Goal: Check status

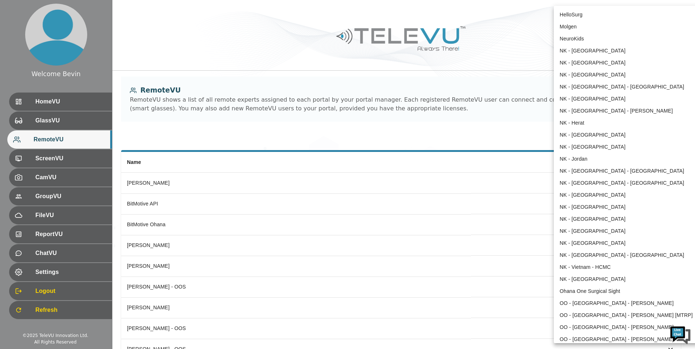
click at [621, 12] on body "Welcome Bevin HomeVU GlassVU RemoteVU ScreenVU CamVU GroupVU FileVU ReportVU Ch…" at bounding box center [347, 278] width 695 height 556
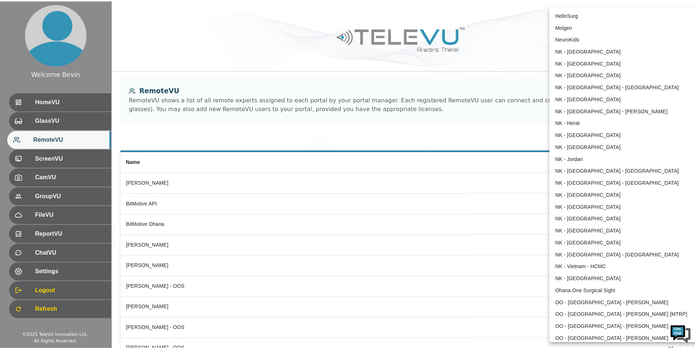
scroll to position [261, 0]
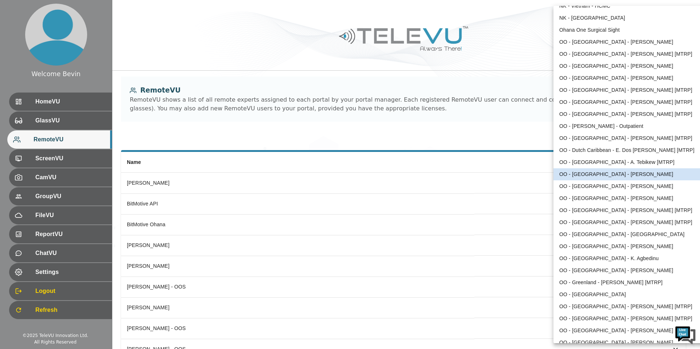
click at [608, 201] on li "OO - [GEOGRAPHIC_DATA] - [PERSON_NAME]" at bounding box center [628, 198] width 151 height 12
type input "149"
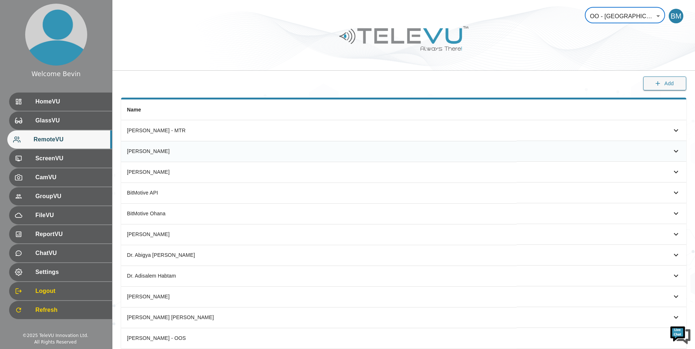
scroll to position [66, 0]
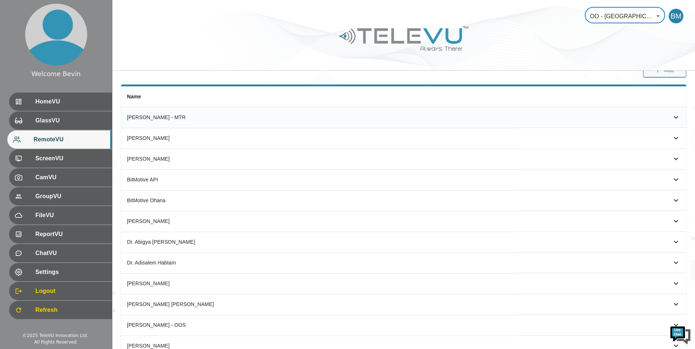
click at [674, 116] on icon "simple table" at bounding box center [675, 117] width 9 height 9
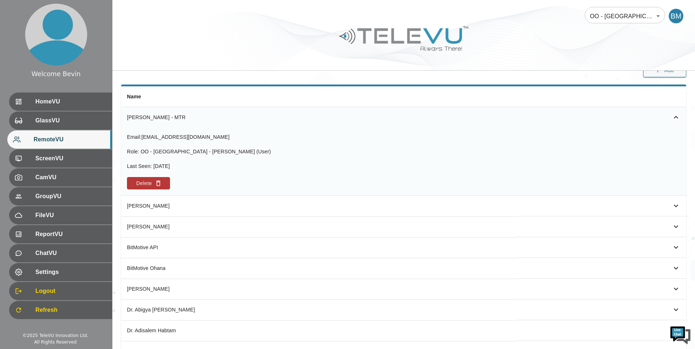
click at [675, 116] on icon "simple table" at bounding box center [675, 117] width 9 height 9
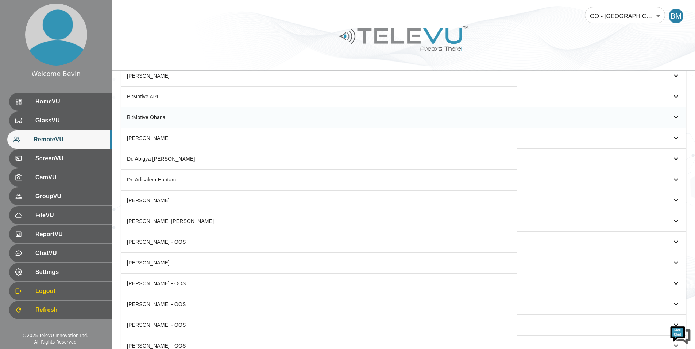
scroll to position [151, 0]
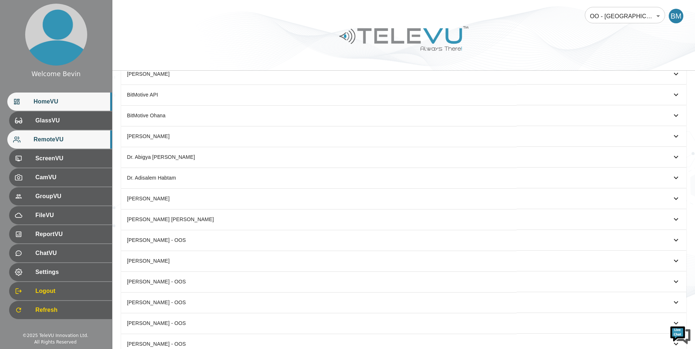
click at [85, 104] on span "HomeVU" at bounding box center [70, 101] width 73 height 9
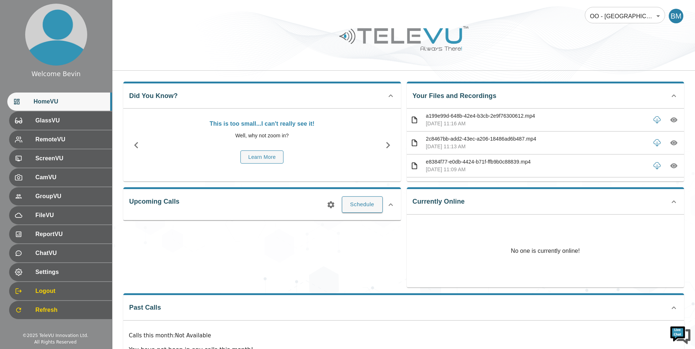
click at [670, 119] on icon "button" at bounding box center [673, 120] width 7 height 5
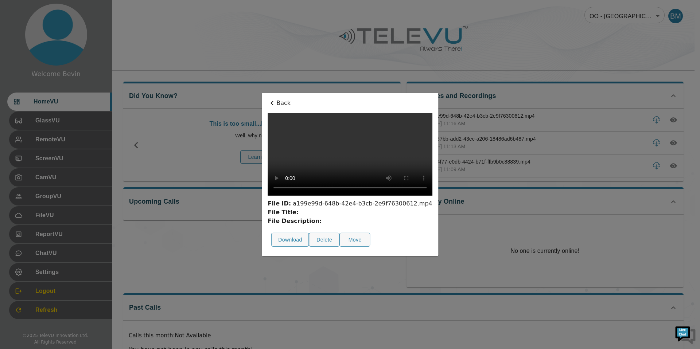
click at [268, 99] on icon at bounding box center [272, 103] width 9 height 9
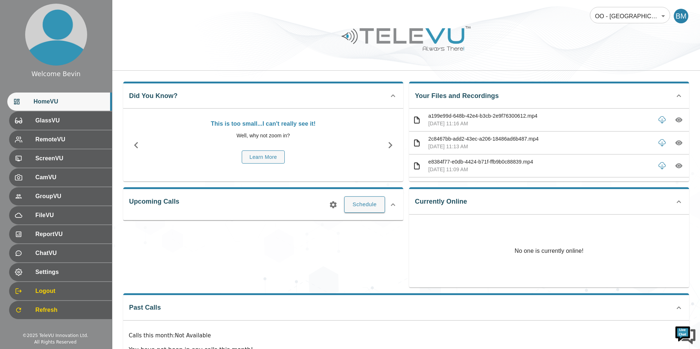
click at [619, 13] on body "Welcome Bevin HomeVU GlassVU RemoteVU ScreenVU CamVU GroupVU FileVU ReportVU Ch…" at bounding box center [350, 194] width 700 height 389
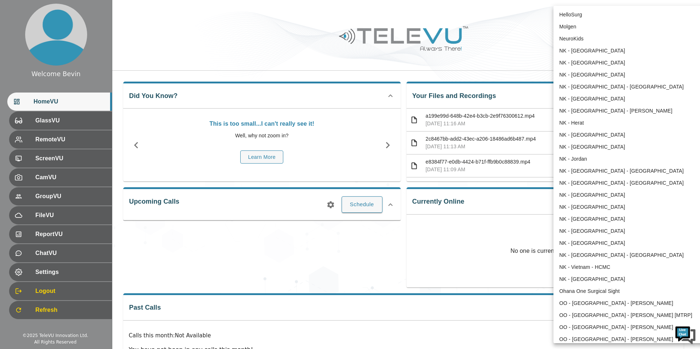
scroll to position [285, 0]
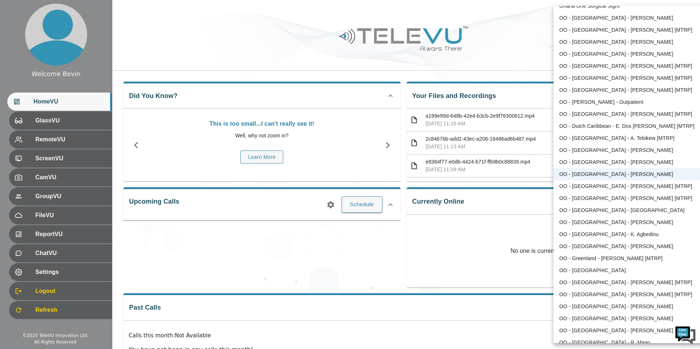
click at [608, 92] on li "OO - [GEOGRAPHIC_DATA] - [PERSON_NAME] [MTRP]" at bounding box center [628, 90] width 151 height 12
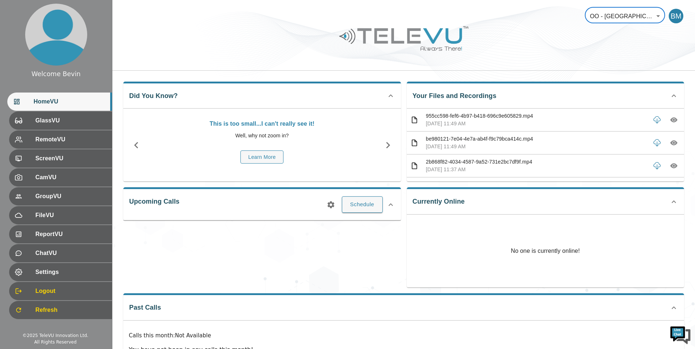
click at [635, 7] on body "Welcome Bevin HomeVU GlassVU RemoteVU ScreenVU CamVU GroupVU FileVU ReportVU Ch…" at bounding box center [347, 194] width 695 height 389
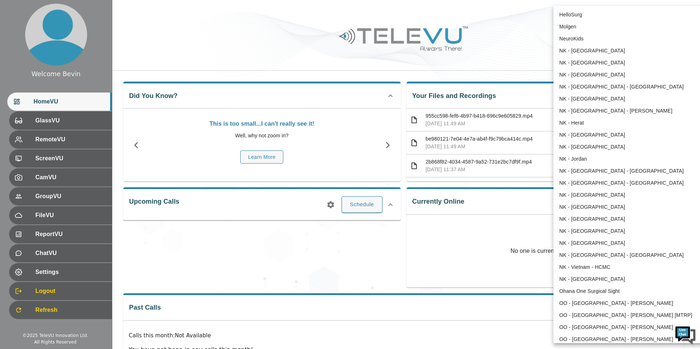
scroll to position [201, 0]
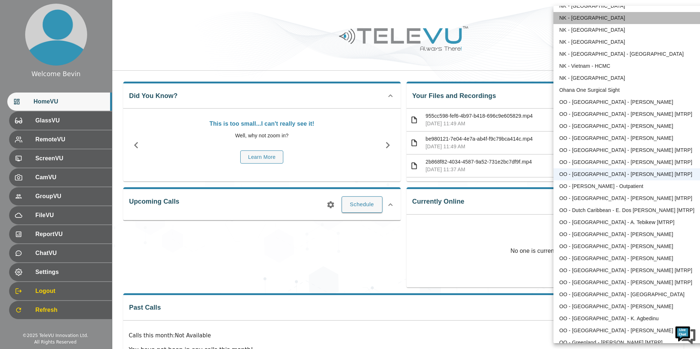
click at [633, 15] on li "NK - [GEOGRAPHIC_DATA]" at bounding box center [628, 18] width 151 height 12
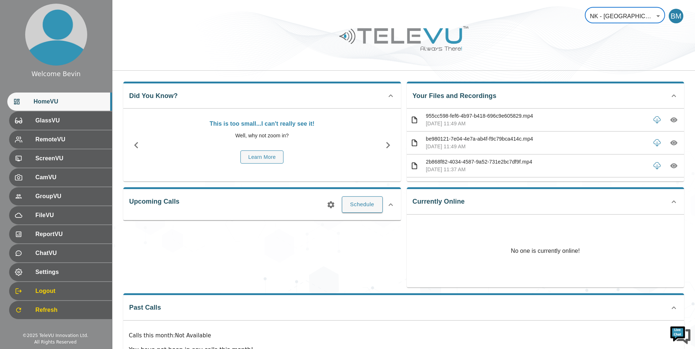
click at [633, 15] on body "Welcome Bevin HomeVU GlassVU RemoteVU ScreenVU CamVU GroupVU FileVU ReportVU Ch…" at bounding box center [347, 194] width 695 height 389
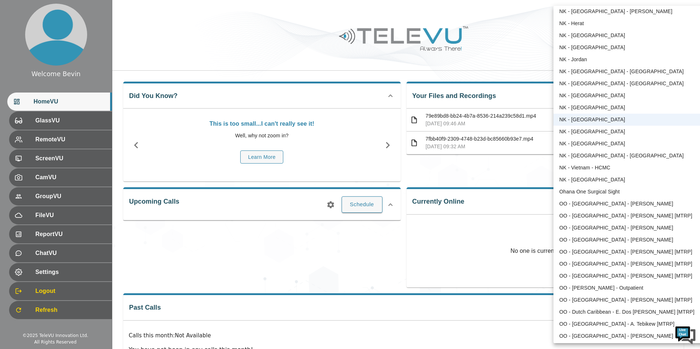
scroll to position [137, 0]
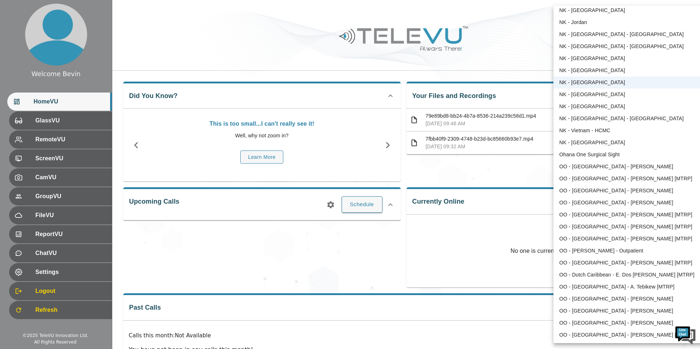
click at [204, 39] on div at bounding box center [350, 174] width 700 height 349
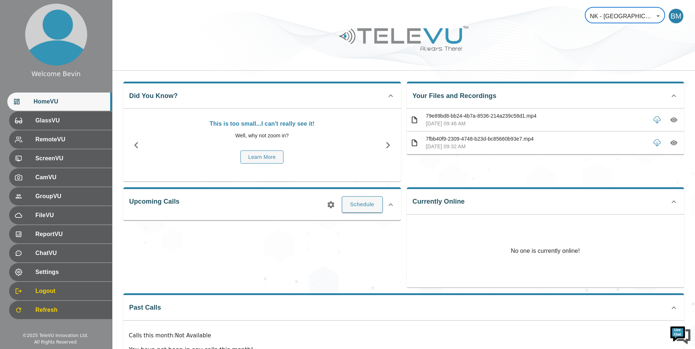
click at [614, 16] on body "Welcome Bevin HomeVU GlassVU RemoteVU ScreenVU CamVU GroupVU FileVU ReportVU Ch…" at bounding box center [347, 194] width 695 height 389
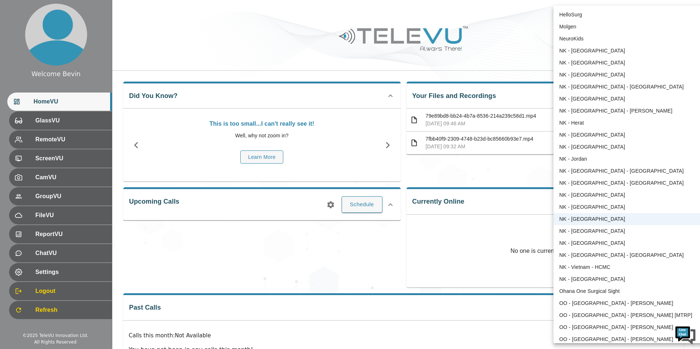
click at [592, 244] on li "NK - [GEOGRAPHIC_DATA]" at bounding box center [628, 243] width 151 height 12
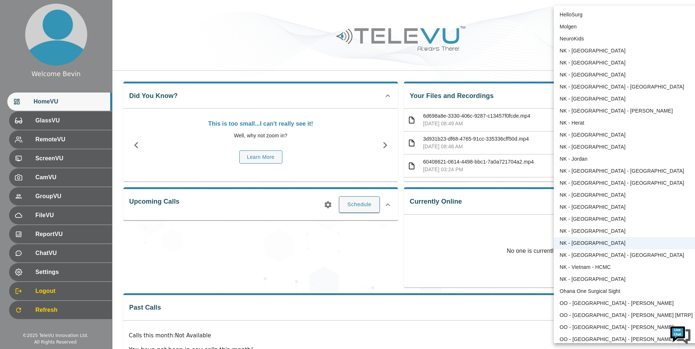
click at [653, 16] on body "Welcome Bevin HomeVU GlassVU RemoteVU ScreenVU CamVU GroupVU FileVU ReportVU Ch…" at bounding box center [347, 194] width 695 height 389
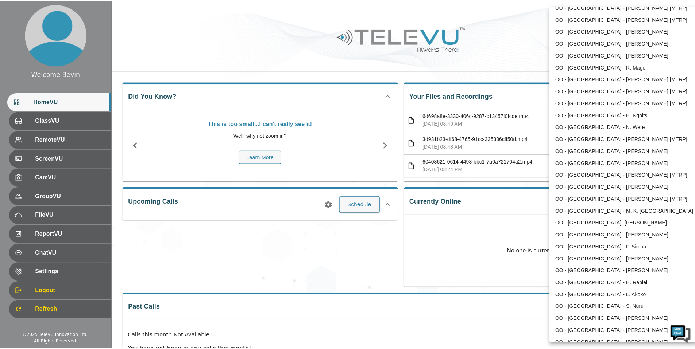
scroll to position [569, 0]
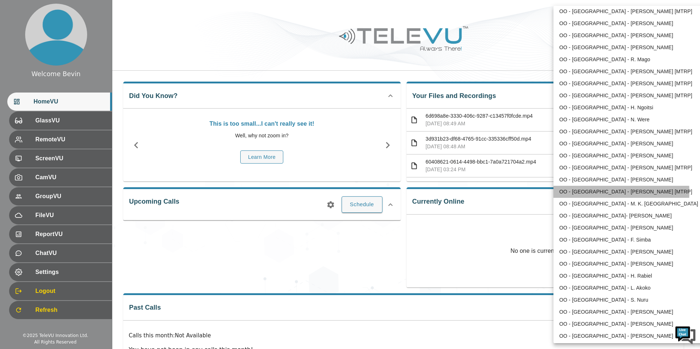
click at [610, 192] on li "OO - [GEOGRAPHIC_DATA] - [PERSON_NAME] [MTRP]" at bounding box center [628, 192] width 151 height 12
type input "83"
